Goal: Transaction & Acquisition: Purchase product/service

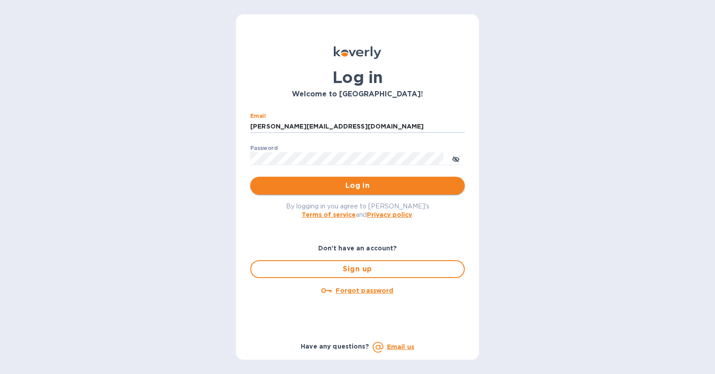
click at [360, 181] on span "Log in" at bounding box center [357, 185] width 200 height 11
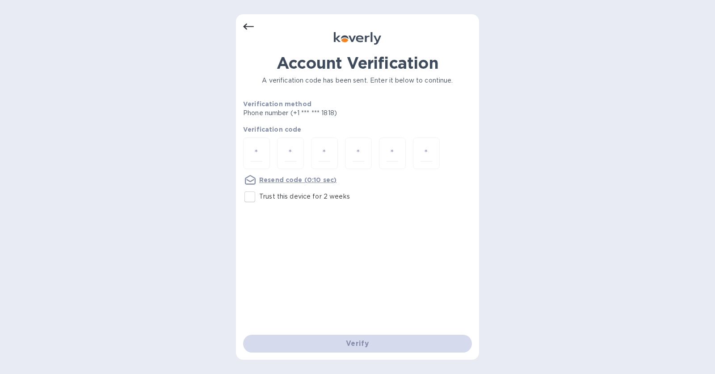
click at [311, 199] on p "Trust this device for 2 weeks" at bounding box center [304, 196] width 91 height 9
click at [259, 199] on input "Trust this device for 2 weeks" at bounding box center [249, 197] width 19 height 19
checkbox input "true"
click at [265, 156] on div at bounding box center [256, 154] width 27 height 32
type input "5"
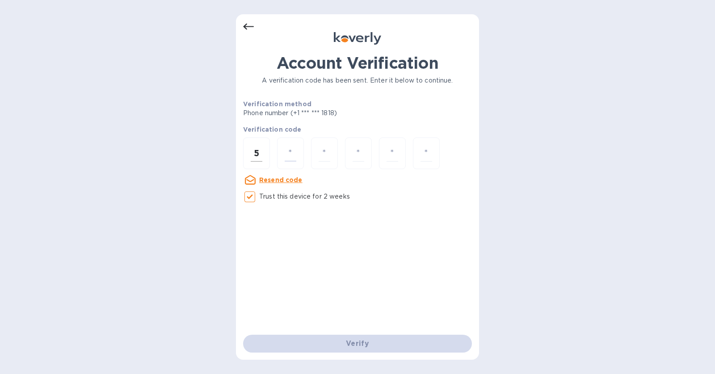
type input "9"
type input "4"
type input "0"
type input "2"
type input "4"
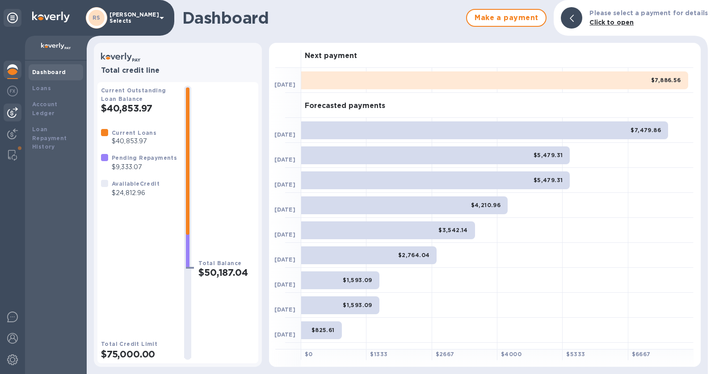
click at [17, 113] on img at bounding box center [12, 112] width 11 height 11
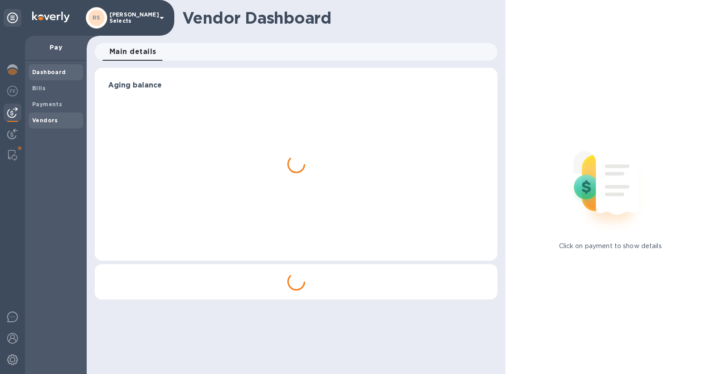
click at [54, 119] on b "Vendors" at bounding box center [45, 120] width 26 height 7
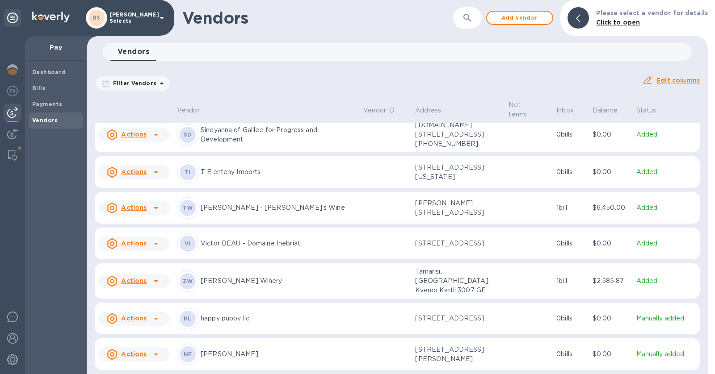
scroll to position [2377, 0]
click at [526, 20] on span "Add vendor" at bounding box center [519, 18] width 51 height 11
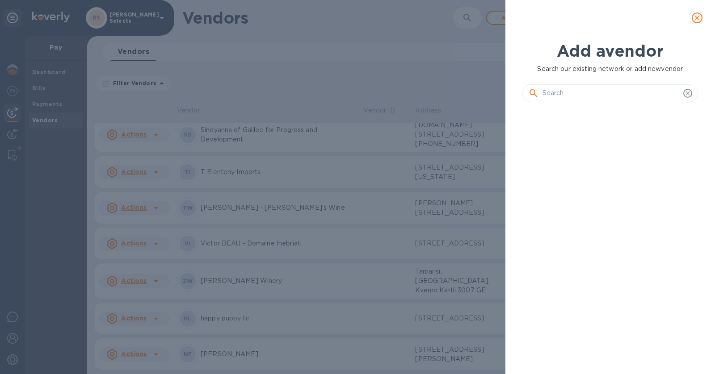
scroll to position [234, 179]
click at [592, 91] on input "text" at bounding box center [610, 93] width 137 height 13
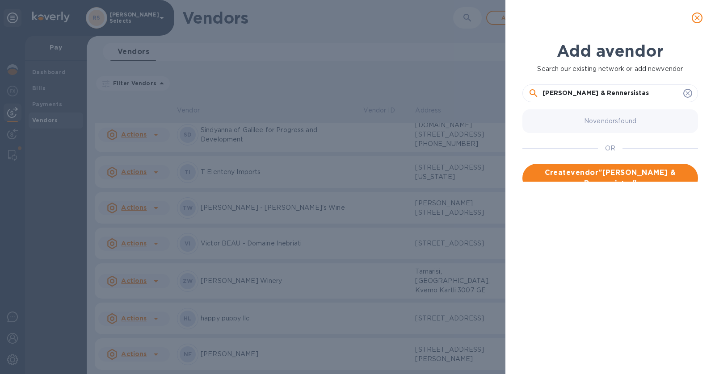
type input "[PERSON_NAME] & Rennersistas"
click at [674, 176] on span "Create vendor " [PERSON_NAME] & Rennersistas "" at bounding box center [609, 178] width 161 height 21
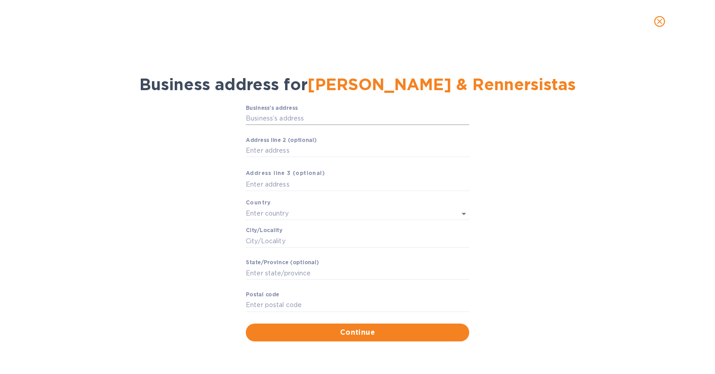
click at [310, 120] on input "Business’s аddress" at bounding box center [357, 118] width 223 height 13
paste input "97 [GEOGRAPHIC_DATA]"
type input "97 [GEOGRAPHIC_DATA]"
click at [320, 214] on input "text" at bounding box center [345, 213] width 198 height 13
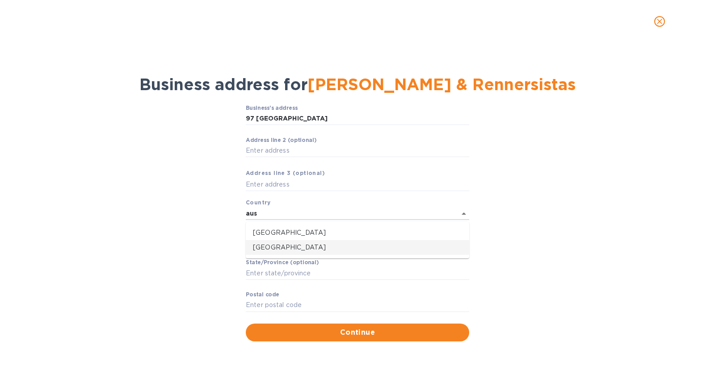
click at [299, 248] on p "[GEOGRAPHIC_DATA]" at bounding box center [357, 247] width 209 height 9
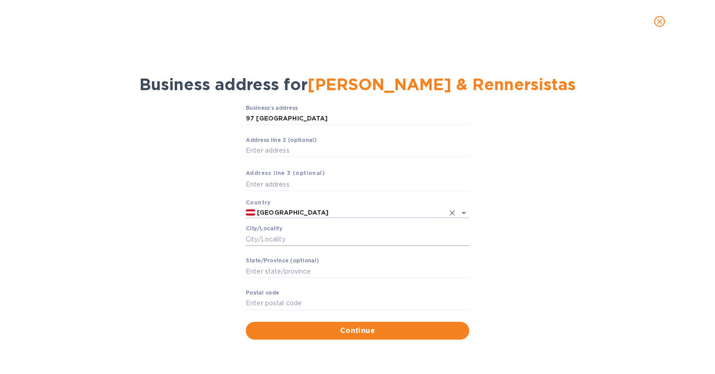
type input "[GEOGRAPHIC_DATA]"
click at [307, 241] on input "Сity/Locаlity" at bounding box center [357, 239] width 223 height 13
type input "Gols"
type input "Burgenland"
type input "7122"
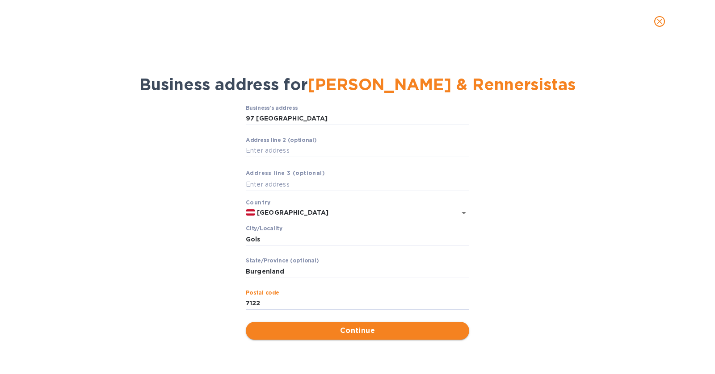
click at [392, 331] on span "Continue" at bounding box center [357, 331] width 209 height 11
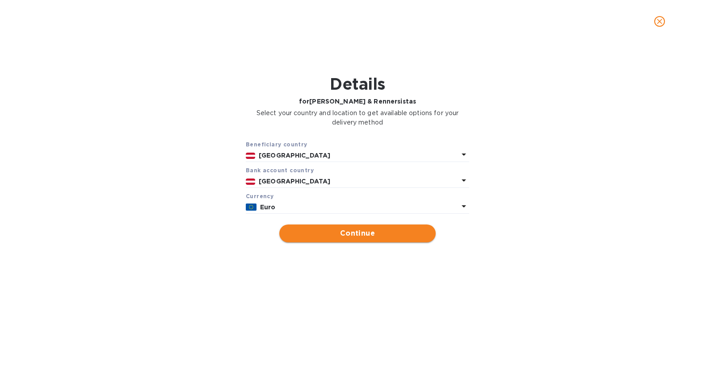
click at [391, 225] on button "Continue" at bounding box center [357, 234] width 156 height 18
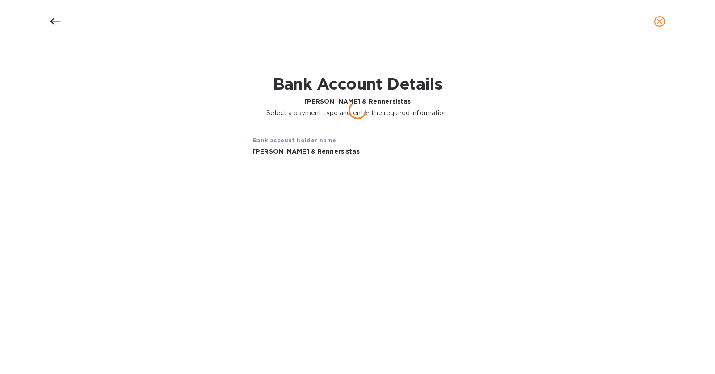
type input "[PERSON_NAME] & Rennersistas"
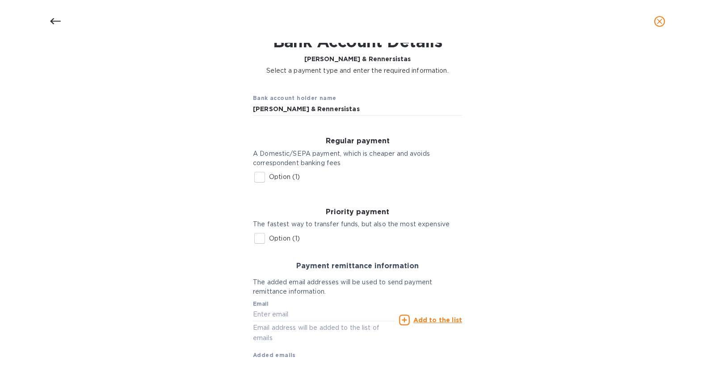
scroll to position [44, 0]
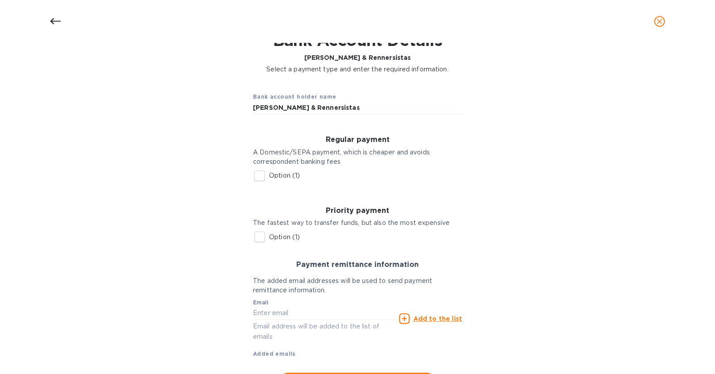
click at [260, 176] on input "Option (1)" at bounding box center [259, 176] width 19 height 19
checkbox input "true"
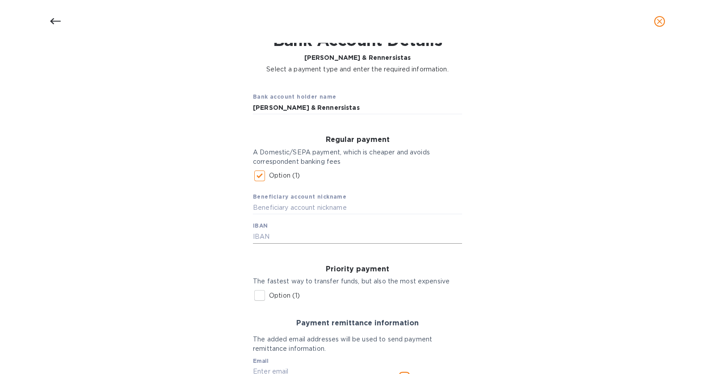
click at [287, 235] on input "text" at bounding box center [357, 236] width 209 height 13
type input "[FINANCIAL_ID]"
click at [290, 213] on input "text" at bounding box center [357, 207] width 209 height 13
type input "[PERSON_NAME] & Rennersistas"
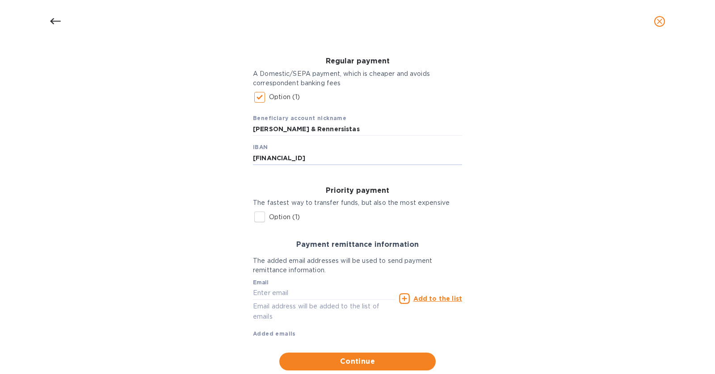
scroll to position [147, 0]
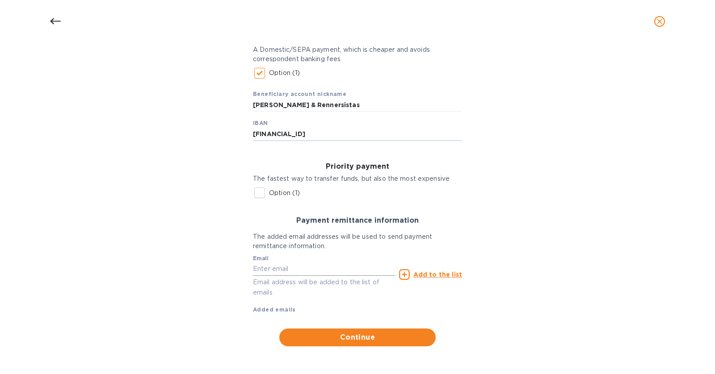
click at [287, 273] on input "text" at bounding box center [324, 269] width 142 height 13
paste input "[EMAIL_ADDRESS][DOMAIN_NAME]"
type input "[EMAIL_ADDRESS][DOMAIN_NAME]"
click at [444, 274] on u "Add to the list" at bounding box center [437, 274] width 49 height 7
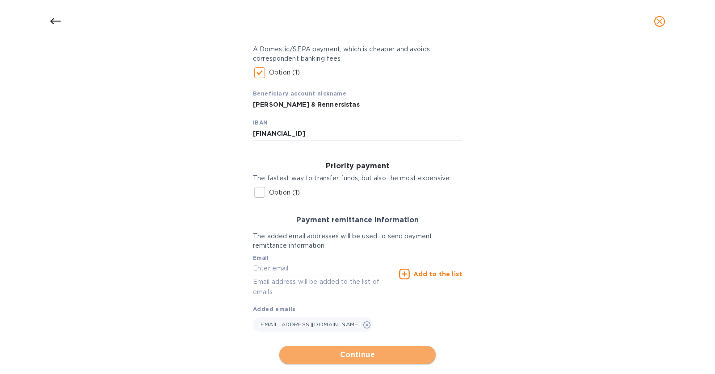
click at [399, 357] on span "Continue" at bounding box center [357, 355] width 142 height 11
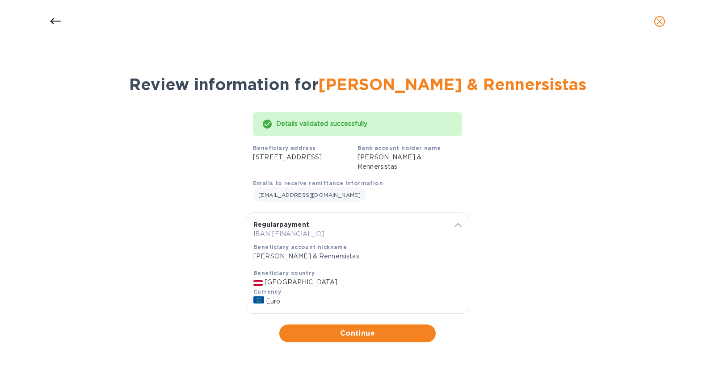
scroll to position [0, 0]
click at [421, 335] on span "Continue" at bounding box center [357, 333] width 142 height 11
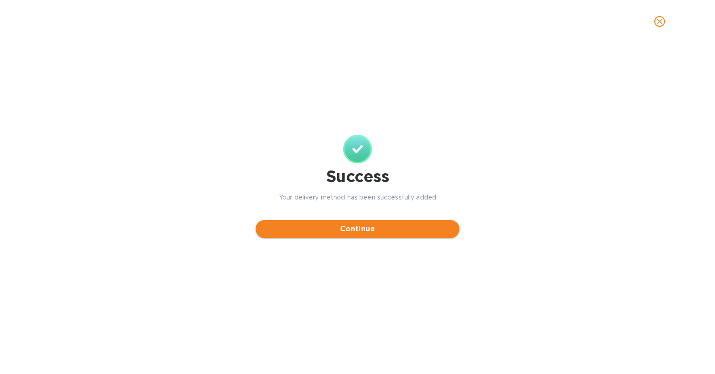
click at [428, 230] on span "Continue" at bounding box center [357, 229] width 189 height 11
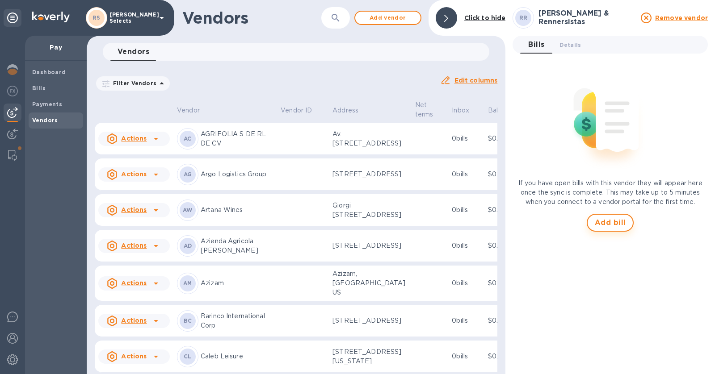
click at [616, 225] on span "Add bill" at bounding box center [610, 223] width 31 height 11
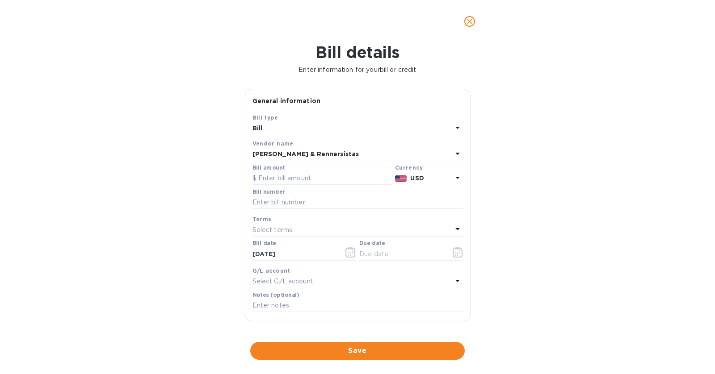
click at [430, 184] on div "USD" at bounding box center [430, 178] width 45 height 13
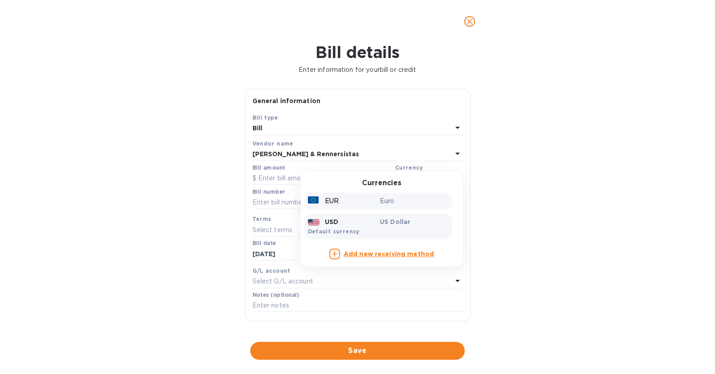
click at [386, 200] on p "Euro" at bounding box center [414, 201] width 69 height 9
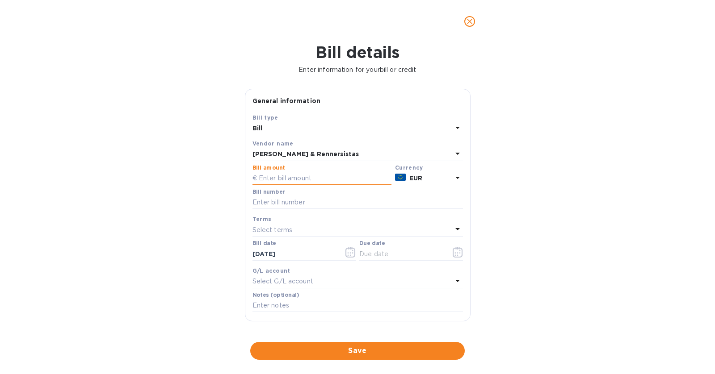
click at [327, 181] on input "text" at bounding box center [321, 178] width 139 height 13
type input "10,358.40"
paste input "A2025000020"
type input "A2025000020"
click at [318, 230] on div "Select terms" at bounding box center [352, 230] width 200 height 13
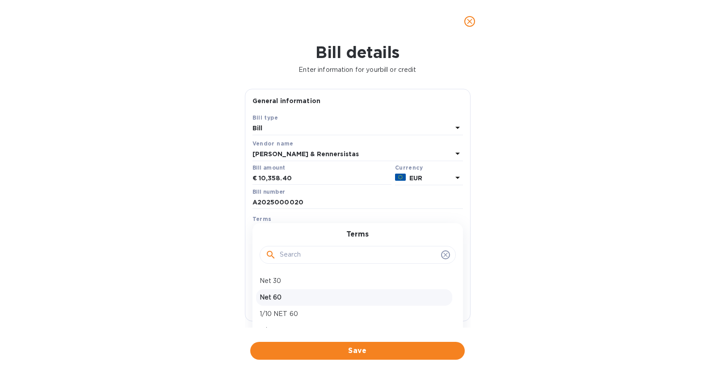
click at [297, 296] on p "Net 60" at bounding box center [354, 297] width 189 height 9
type input "[DATE]"
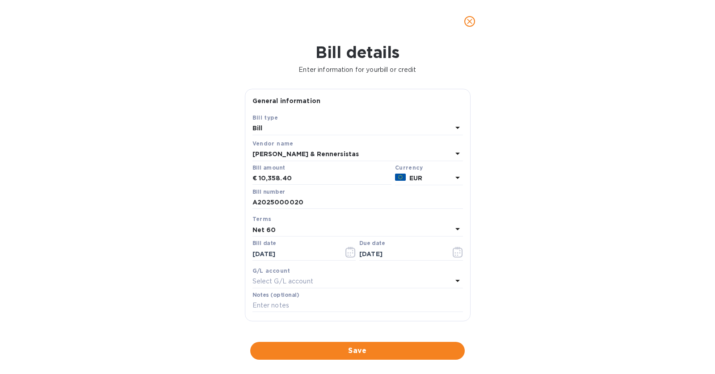
click at [341, 281] on div "Select G/L account" at bounding box center [352, 282] width 200 height 13
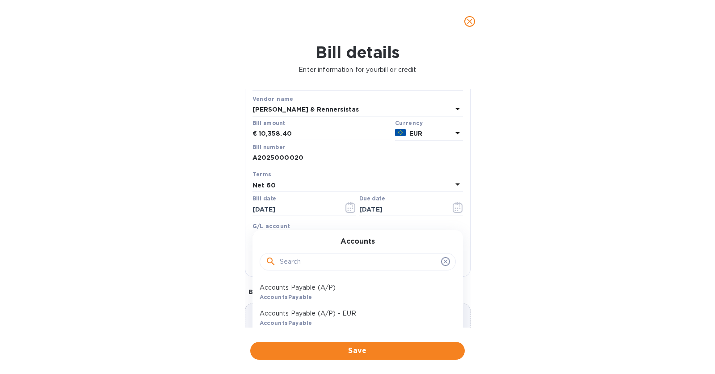
scroll to position [46, 0]
click at [330, 285] on p "Accounts Payable (A/P)" at bounding box center [354, 286] width 189 height 9
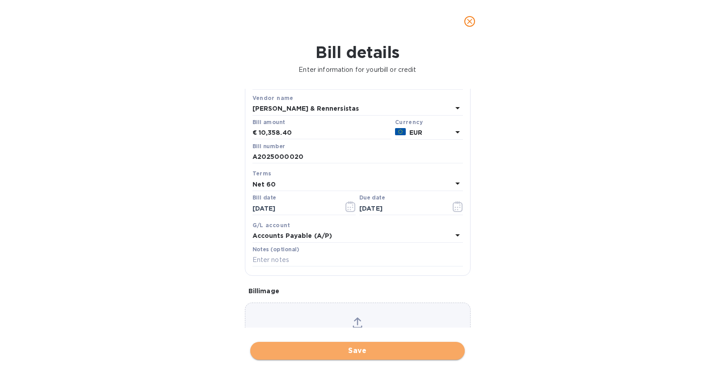
click at [375, 349] on span "Save" at bounding box center [357, 351] width 200 height 11
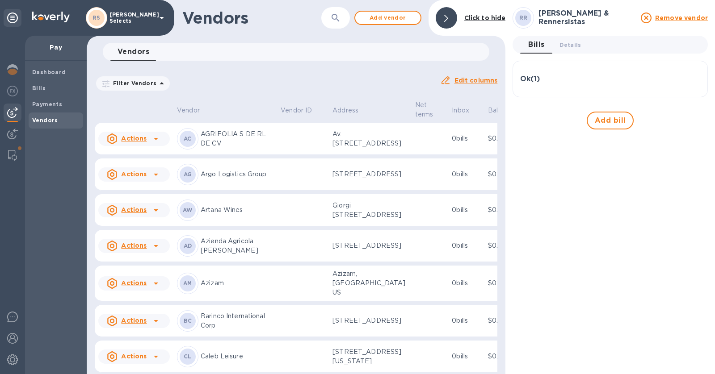
click at [573, 89] on div "Ok ( 1 )" at bounding box center [610, 78] width 180 height 21
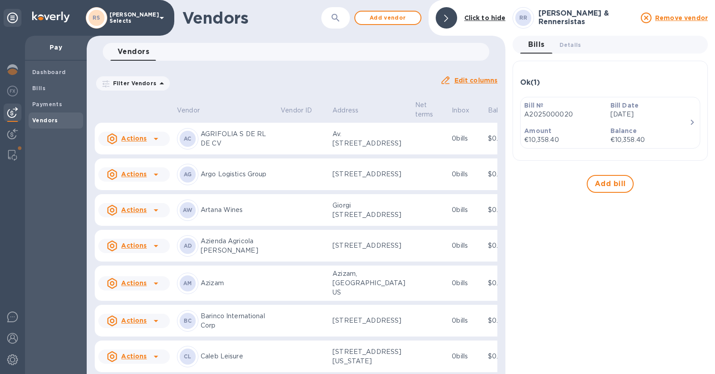
click at [603, 114] on div "Bill № A2025000020" at bounding box center [563, 109] width 86 height 25
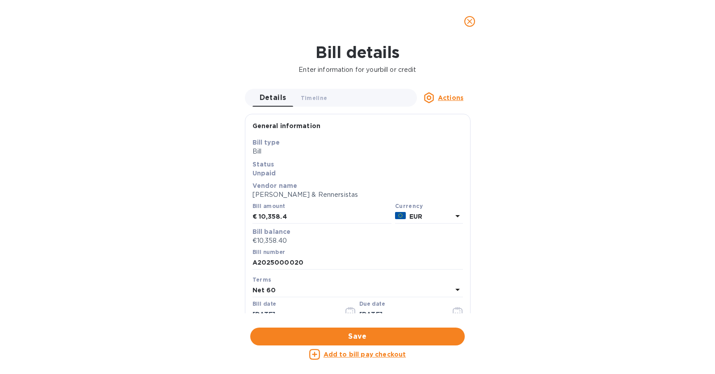
click at [397, 356] on u "Add to bill pay checkout" at bounding box center [364, 354] width 83 height 7
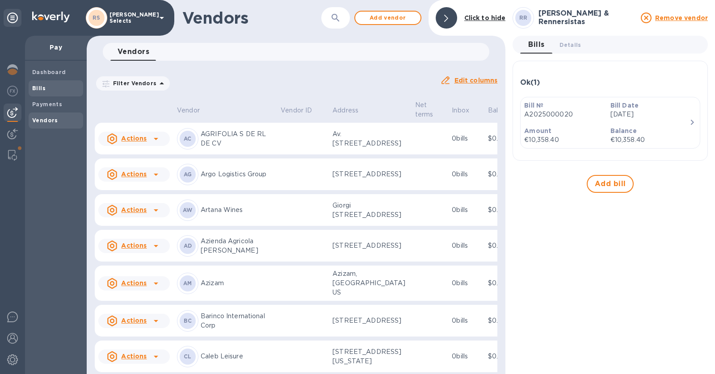
click at [61, 84] on span "Bills" at bounding box center [55, 88] width 47 height 9
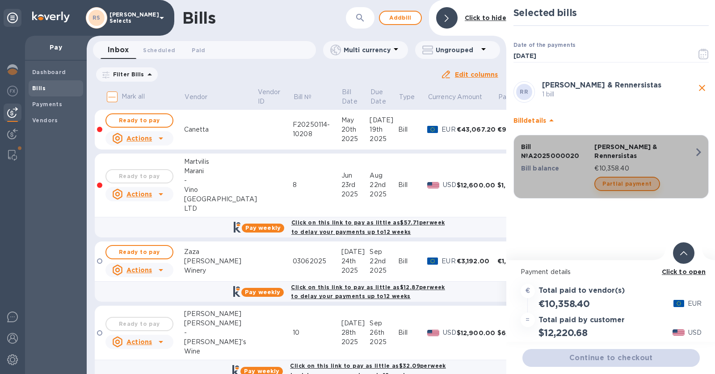
click at [637, 179] on span "Partial payment" at bounding box center [626, 184] width 49 height 11
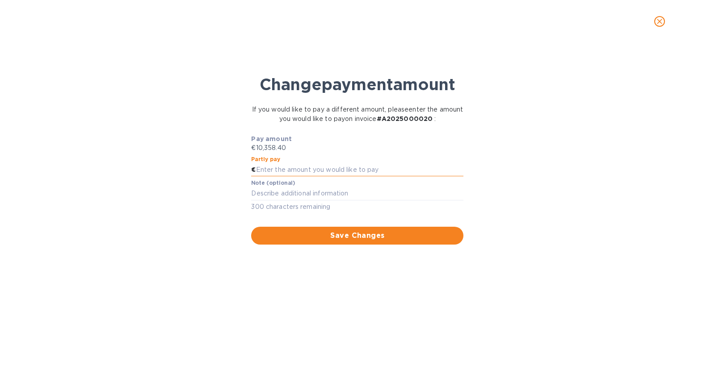
click at [358, 166] on input "text" at bounding box center [360, 169] width 208 height 13
click at [357, 166] on input "text" at bounding box center [360, 169] width 208 height 13
click at [303, 166] on input "text" at bounding box center [360, 169] width 208 height 13
type input "5,179.2"
click at [335, 236] on span "Save Changes" at bounding box center [357, 235] width 198 height 11
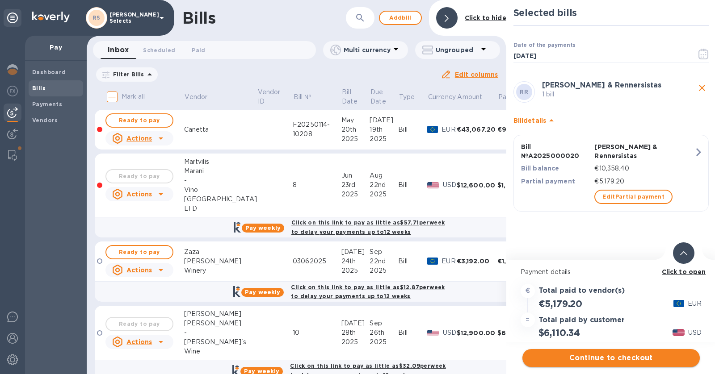
click at [654, 357] on span "Continue to checkout" at bounding box center [610, 358] width 163 height 11
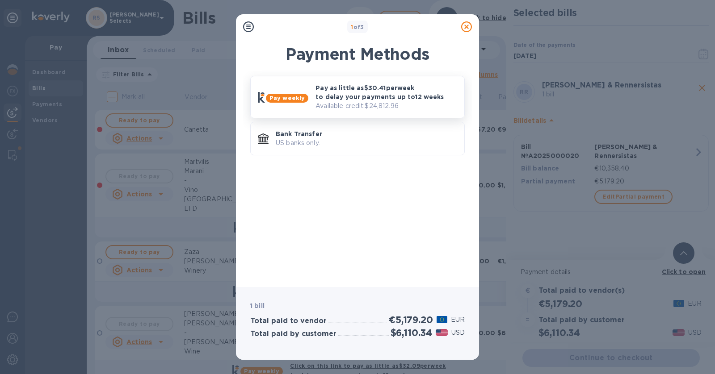
click at [396, 96] on p "Pay as little as $30.41 per week to delay your payments up to 12 weeks" at bounding box center [386, 93] width 142 height 18
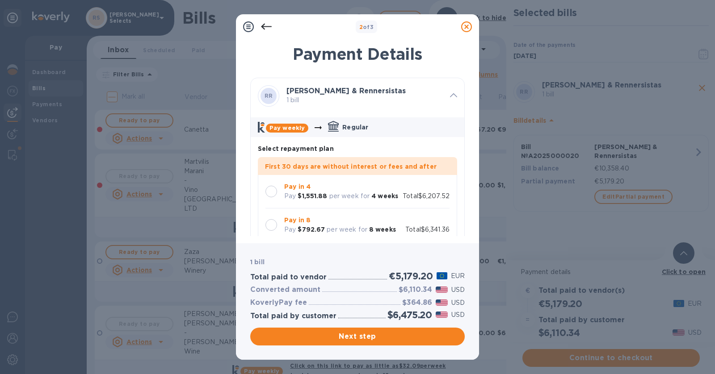
click at [425, 222] on div "Pay in 8 Pay $792.67 per week for 8 weeks Total $6,341.36" at bounding box center [357, 225] width 184 height 19
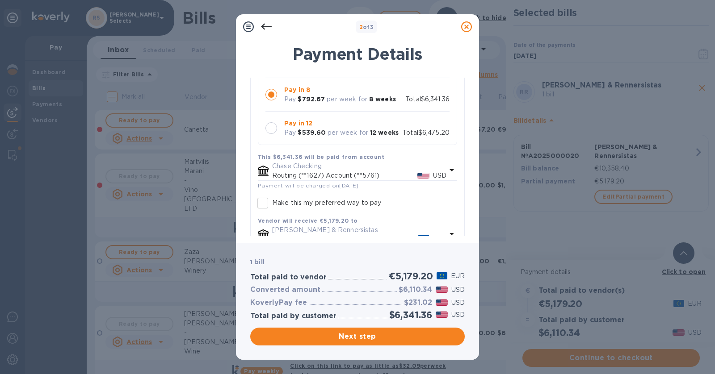
scroll to position [131, 0]
click at [440, 337] on span "Next step" at bounding box center [357, 336] width 200 height 11
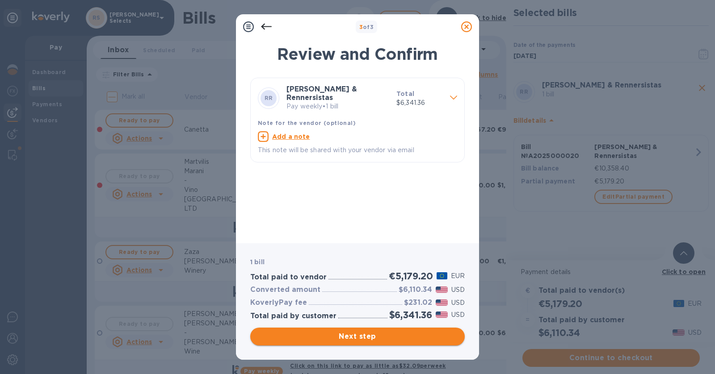
click at [407, 339] on span "Next step" at bounding box center [357, 336] width 200 height 11
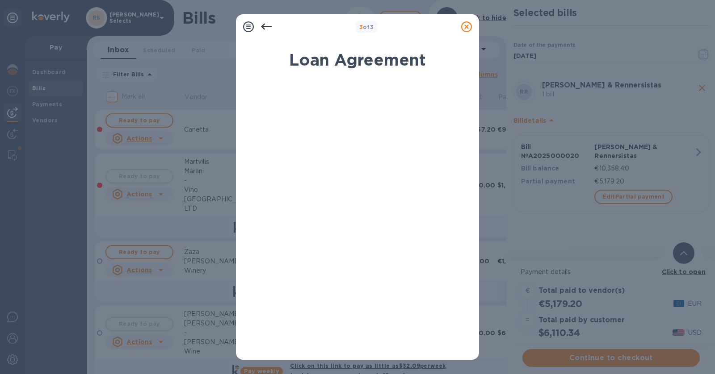
scroll to position [124, 0]
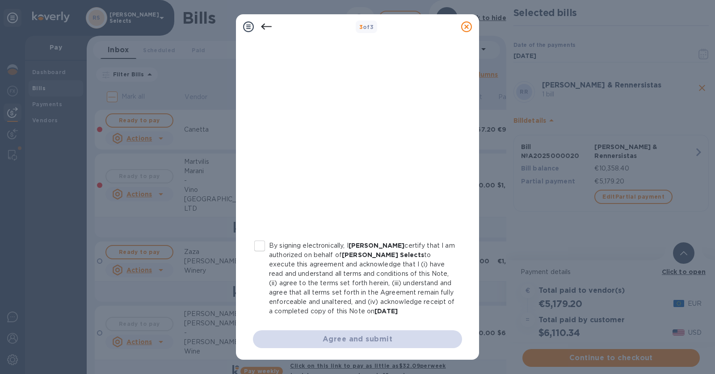
click at [262, 245] on input "By signing electronically, I [PERSON_NAME] certify that I am authorized on beha…" at bounding box center [259, 246] width 19 height 19
checkbox input "true"
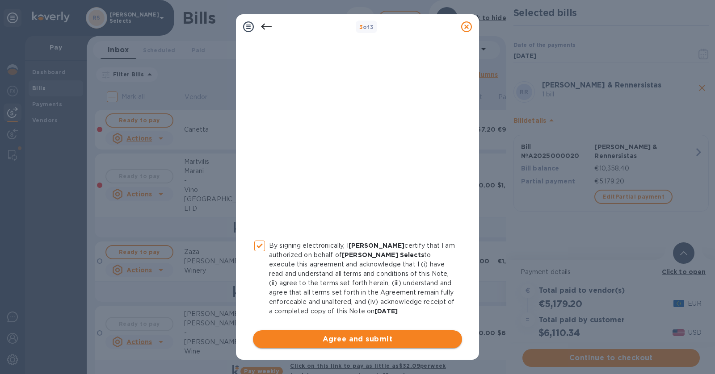
click at [372, 336] on span "Agree and submit" at bounding box center [357, 339] width 195 height 11
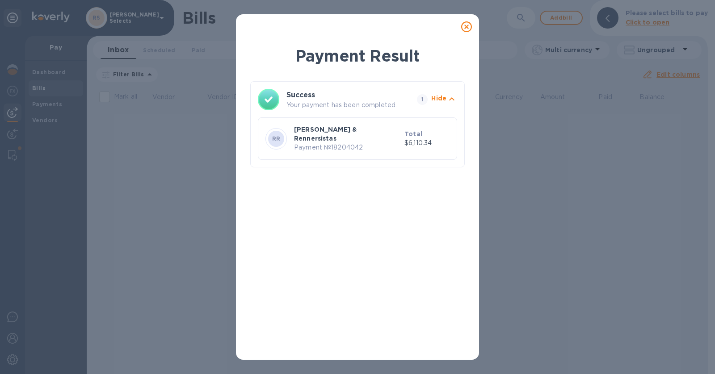
click at [467, 27] on icon at bounding box center [466, 26] width 11 height 11
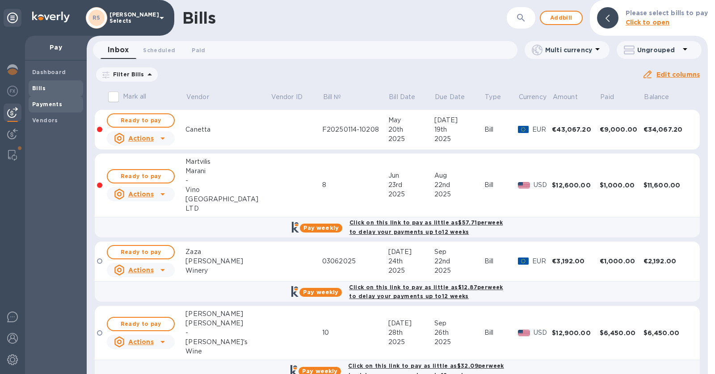
click at [63, 102] on span "Payments" at bounding box center [55, 104] width 47 height 9
